Goal: Information Seeking & Learning: Learn about a topic

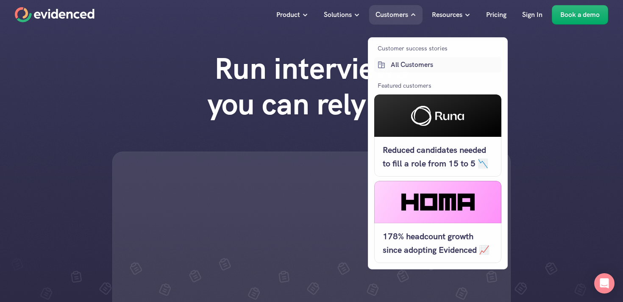
click at [407, 73] on div "Customer success stories All Customers Featured customers Reduced candidates ne…" at bounding box center [437, 154] width 127 height 220
click at [411, 64] on p "All Customers" at bounding box center [445, 64] width 108 height 11
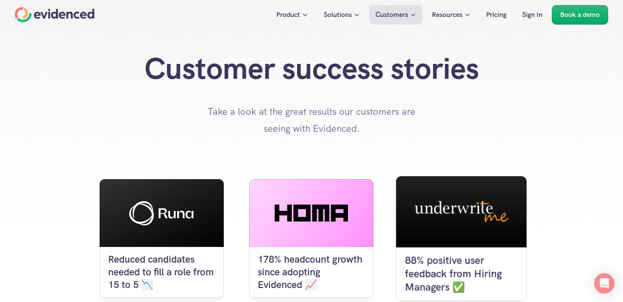
click at [467, 216] on icon at bounding box center [460, 212] width 97 height 25
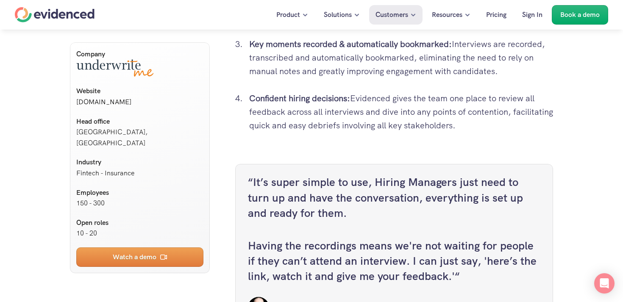
scroll to position [1594, 0]
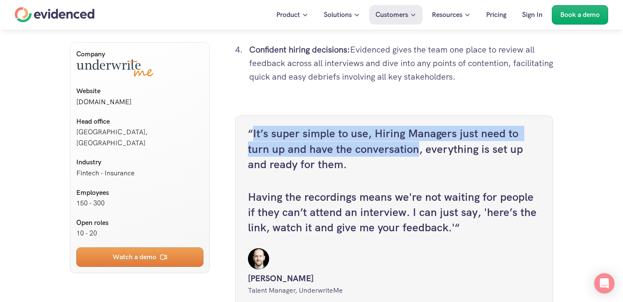
drag, startPoint x: 254, startPoint y: 153, endPoint x: 391, endPoint y: 172, distance: 137.8
click at [391, 172] on h4 "“It’s super simple to use, Hiring Managers just need to turn up and have the co…" at bounding box center [394, 149] width 292 height 46
copy h4 "It’s super simple to use, Hiring Managers just need to turn up and have the con…"
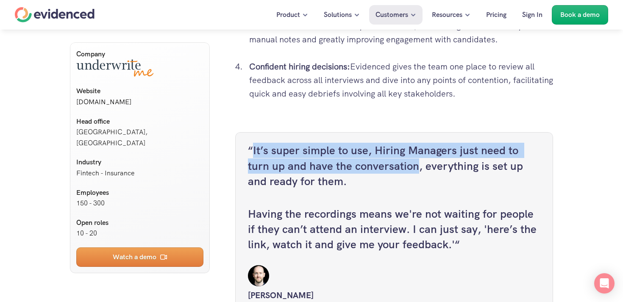
scroll to position [1445, 0]
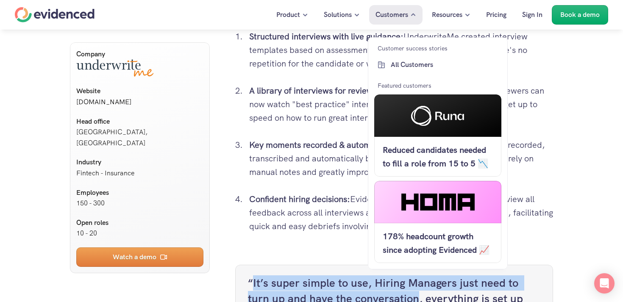
click at [396, 64] on p "All Customers" at bounding box center [445, 64] width 108 height 11
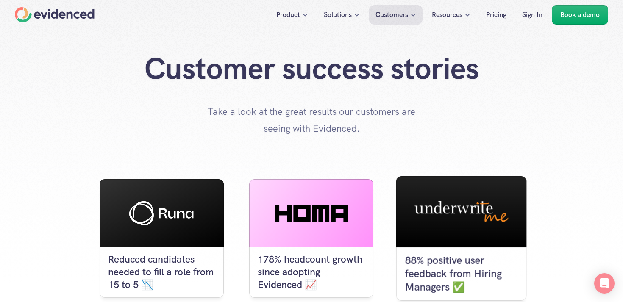
click at [479, 229] on div at bounding box center [461, 211] width 131 height 71
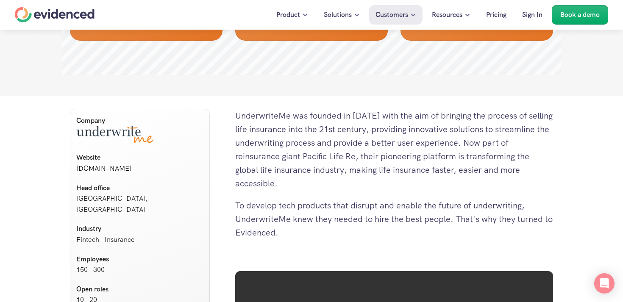
scroll to position [327, 0]
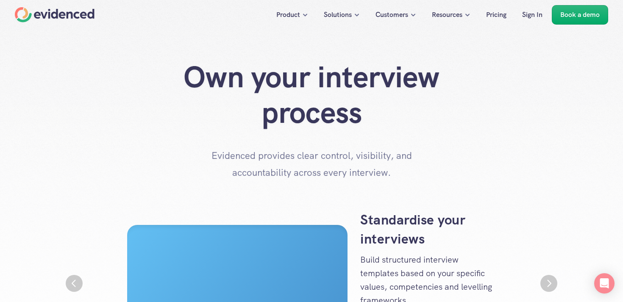
scroll to position [0, 508]
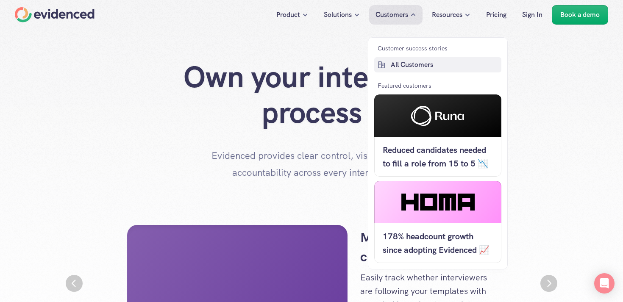
click at [390, 60] on link "All Customers" at bounding box center [437, 64] width 127 height 15
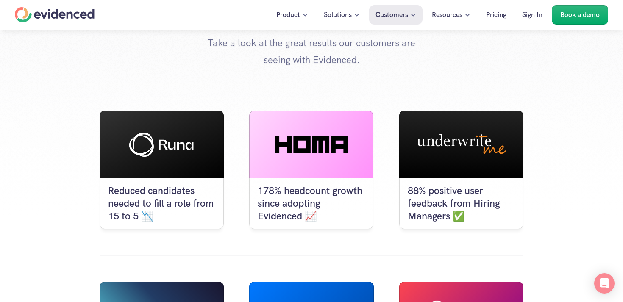
scroll to position [75, 0]
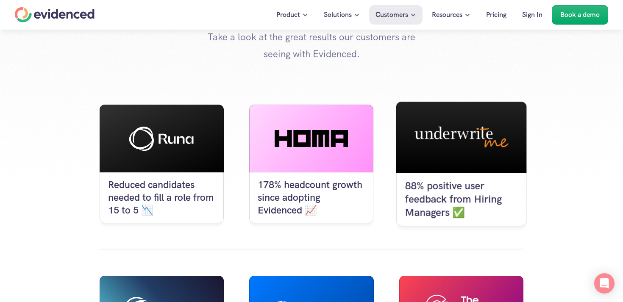
click at [507, 191] on p "88% positive user feedback from Hiring Managers ✅" at bounding box center [461, 200] width 113 height 40
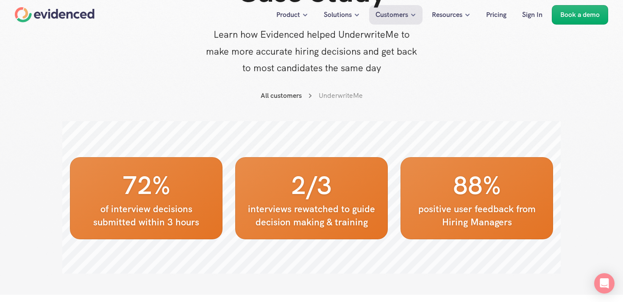
scroll to position [414, 0]
